Goal: Book appointment/travel/reservation

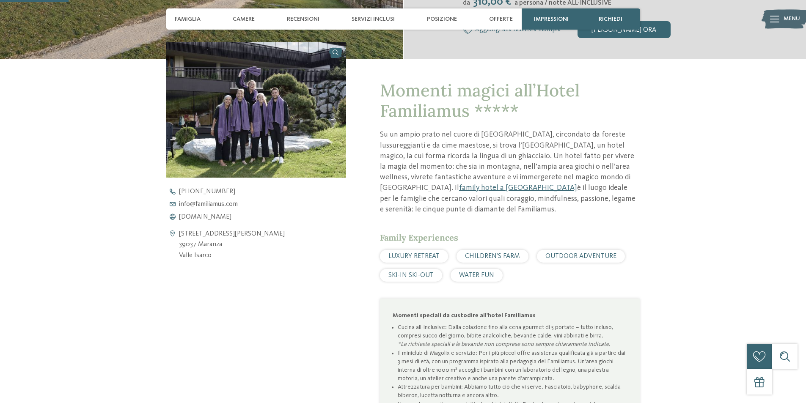
scroll to position [296, 0]
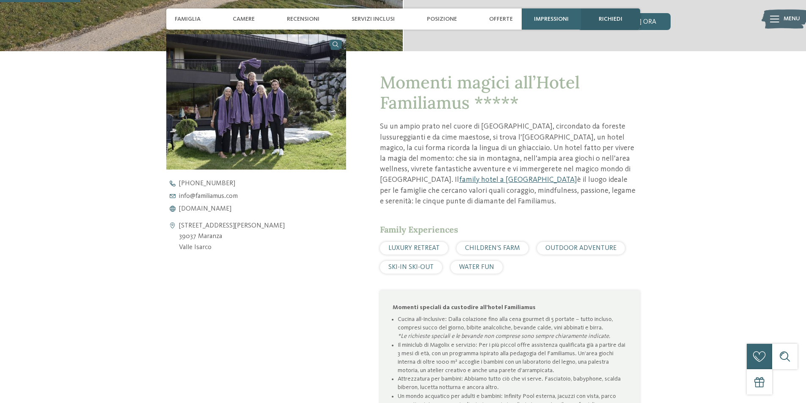
click at [604, 16] on span "richiedi" at bounding box center [611, 19] width 24 height 7
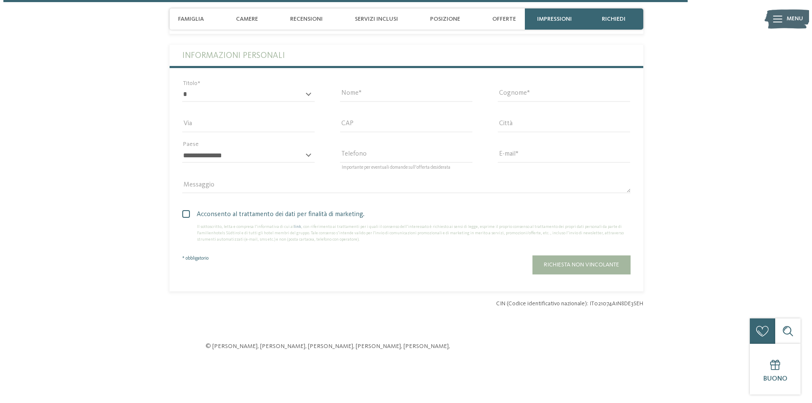
scroll to position [2396, 0]
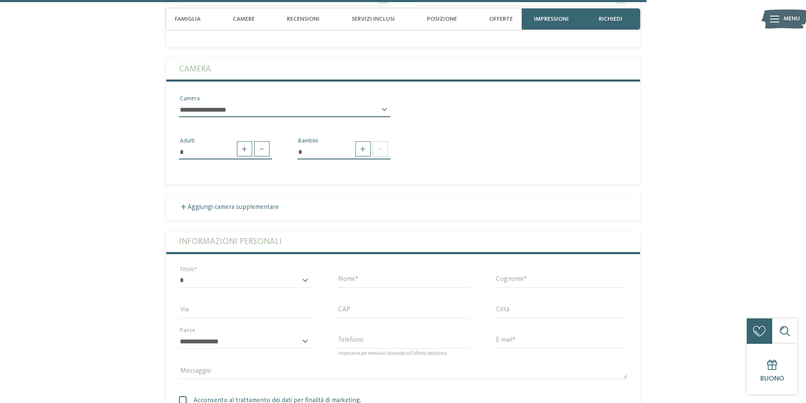
click at [788, 18] on span "Menu" at bounding box center [792, 19] width 17 height 8
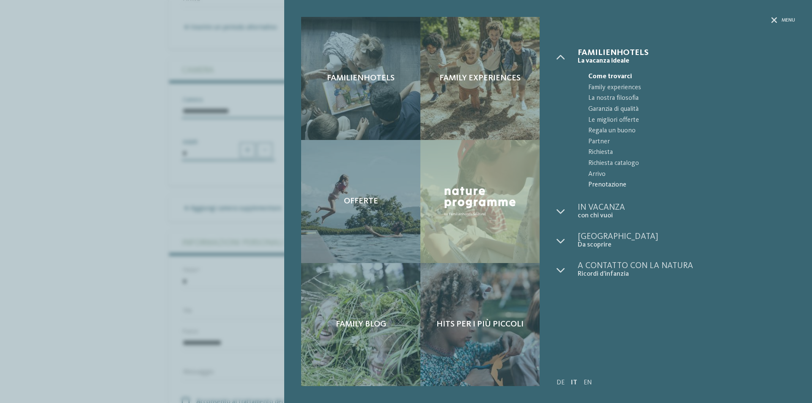
click at [600, 185] on span "Prenotazione" at bounding box center [692, 185] width 207 height 11
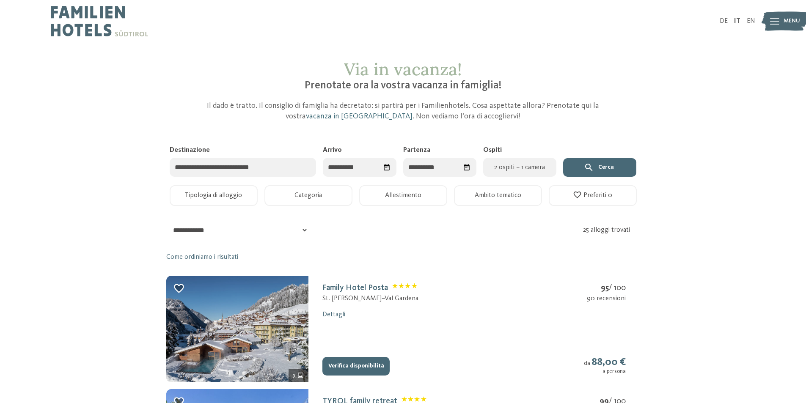
click at [208, 162] on input "Destinazione" at bounding box center [243, 167] width 147 height 19
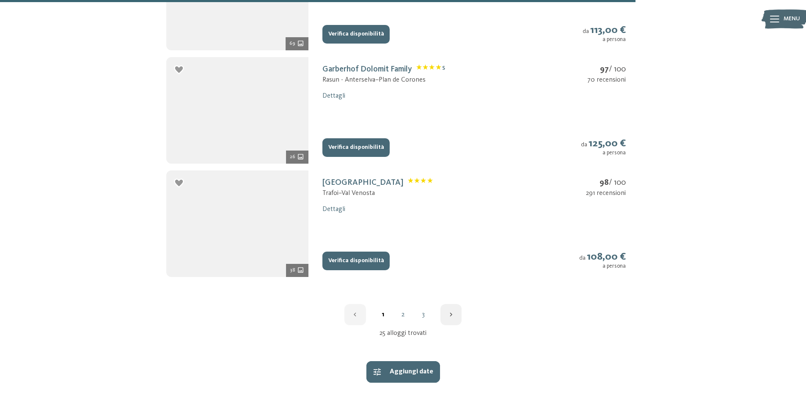
scroll to position [1312, 0]
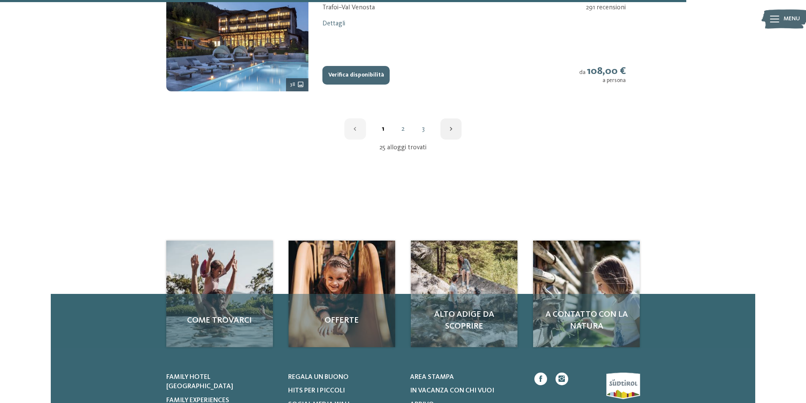
click at [405, 130] on link "2" at bounding box center [403, 129] width 20 height 7
